Goal: Navigation & Orientation: Find specific page/section

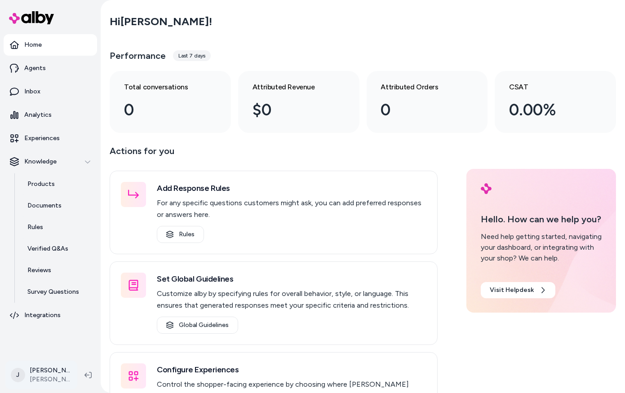
click at [35, 362] on html "Home Agents Inbox Analytics Experiences Knowledge Products Documents Rules Veri…" at bounding box center [312, 196] width 625 height 393
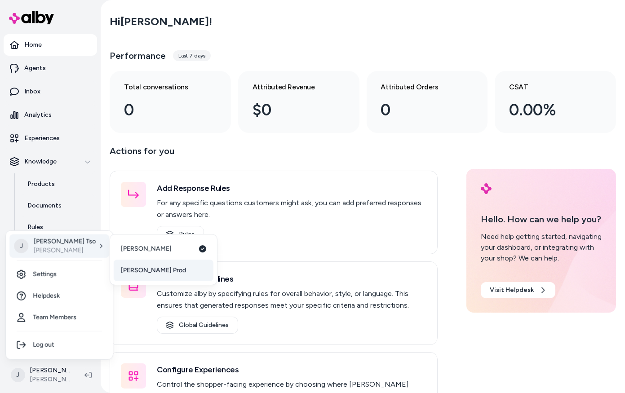
click at [143, 272] on span "[PERSON_NAME] Prod" at bounding box center [153, 270] width 65 height 9
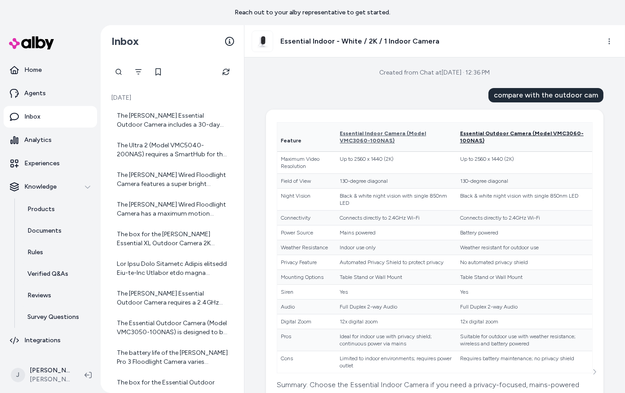
click at [467, 137] on span "Essential Outdoor Camera (Model VMC3060-100NAS)" at bounding box center [522, 136] width 124 height 13
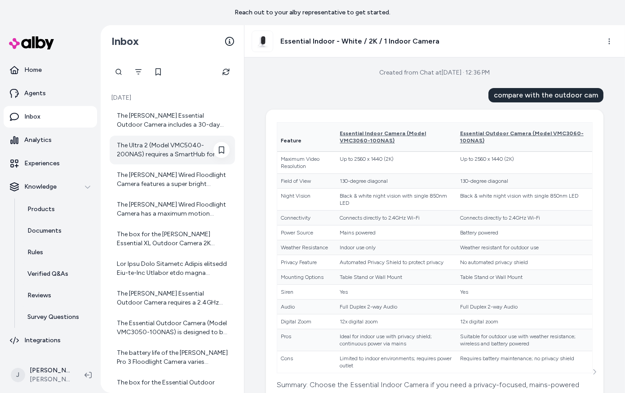
click at [177, 142] on div "The Ultra 2 (Model VMC5040-200NAS) requires a SmartHub for the Add-on Camera va…" at bounding box center [173, 150] width 113 height 18
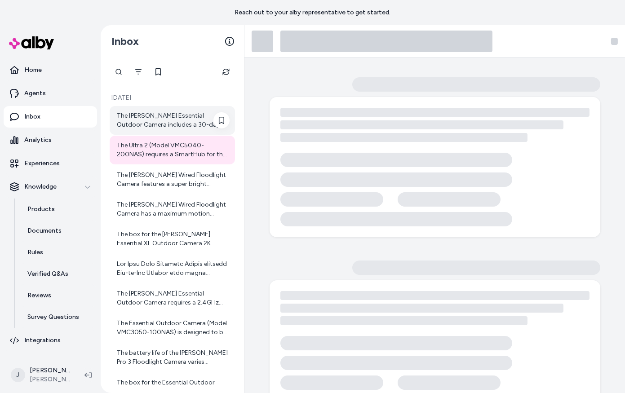
click at [163, 119] on div "The Arlo Essential Outdoor Camera includes a 30-day trial of an Arlo Secure Pla…" at bounding box center [173, 120] width 113 height 18
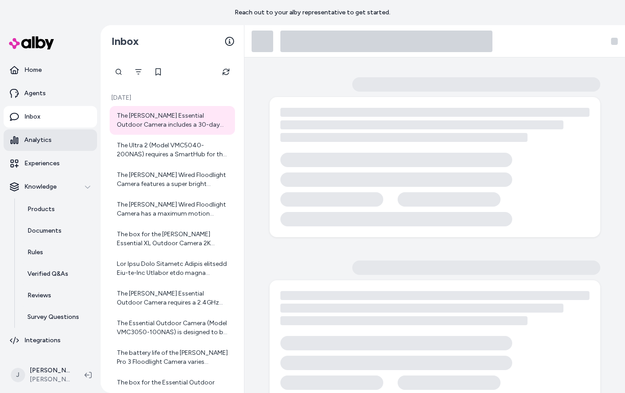
click at [33, 146] on link "Analytics" at bounding box center [50, 140] width 93 height 22
